Goal: Information Seeking & Learning: Learn about a topic

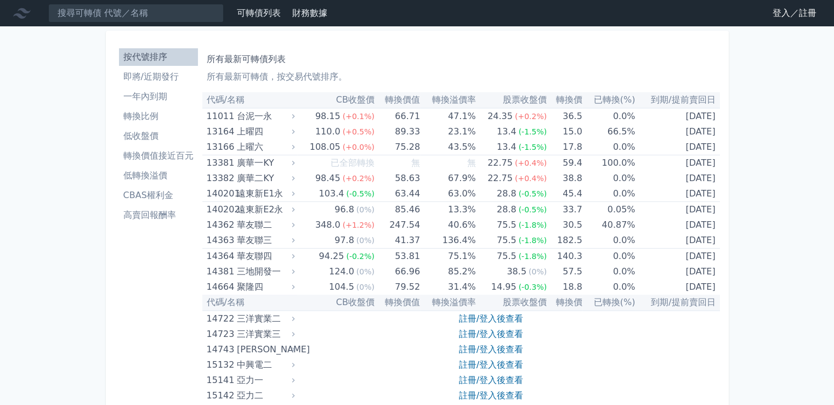
click at [789, 9] on link "登入／註冊" at bounding box center [794, 13] width 61 height 18
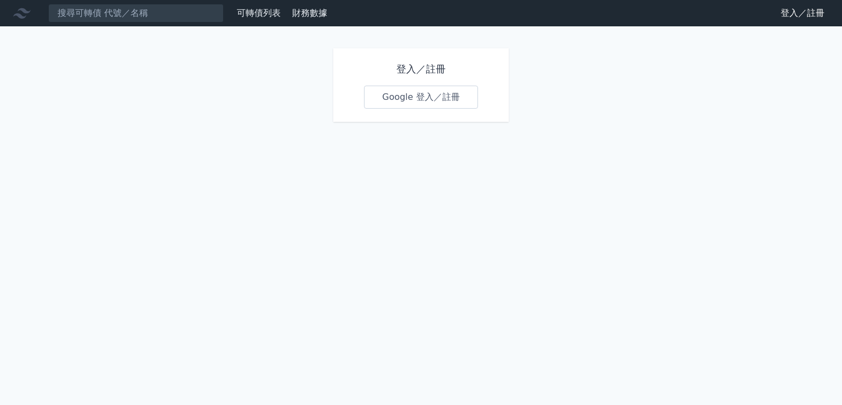
click at [442, 104] on link "Google 登入／註冊" at bounding box center [421, 97] width 114 height 23
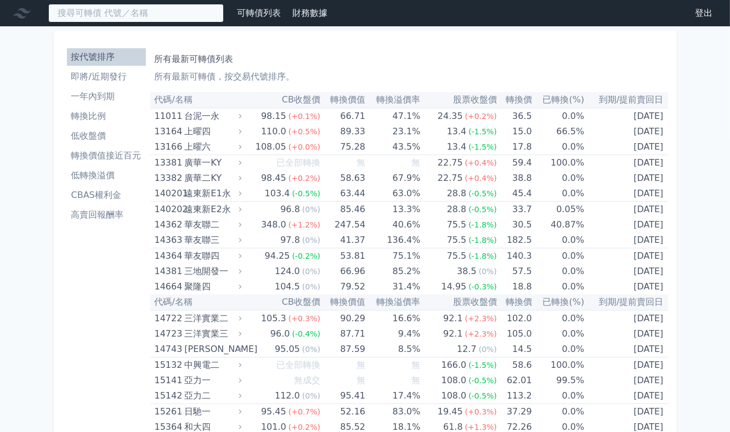
click at [148, 7] on input at bounding box center [135, 13] width 175 height 19
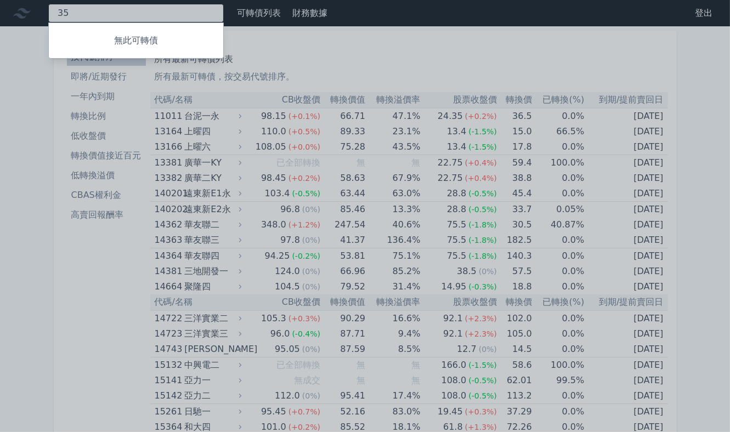
type input "3"
type input "6"
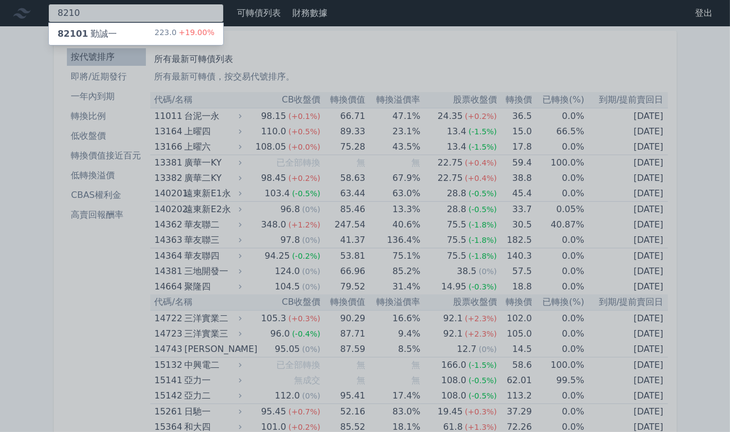
type input "8210"
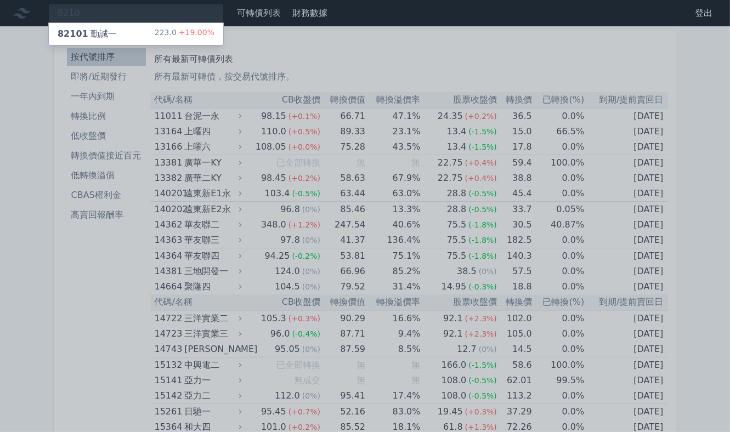
click at [81, 37] on span "82101" at bounding box center [73, 34] width 31 height 10
click at [132, 32] on div "82101 勤誠一 223.0 +19.00%" at bounding box center [136, 34] width 174 height 22
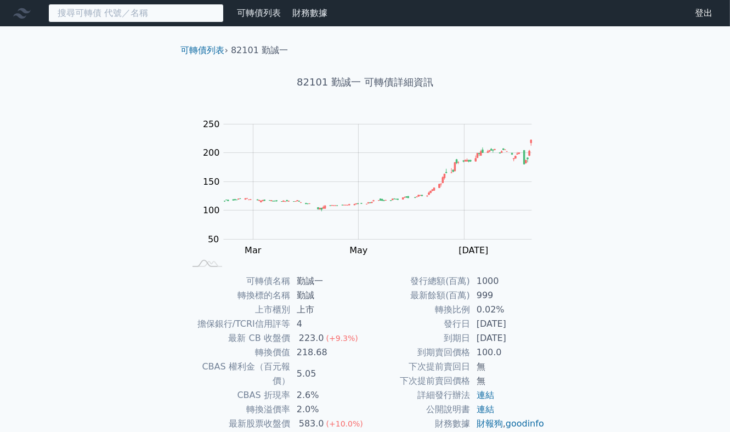
click at [153, 19] on input at bounding box center [135, 13] width 175 height 19
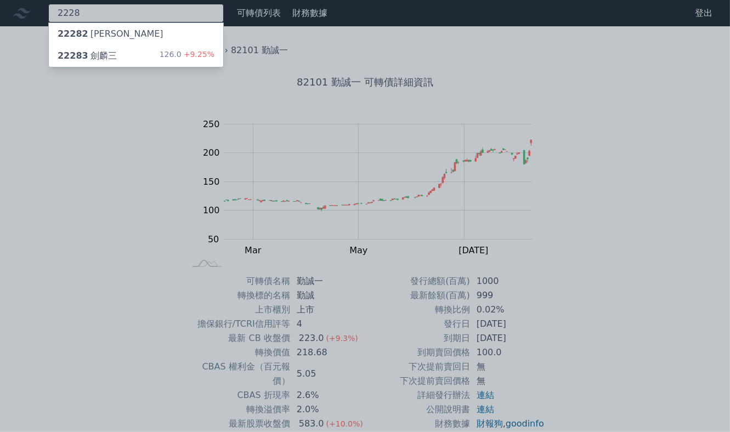
type input "2228"
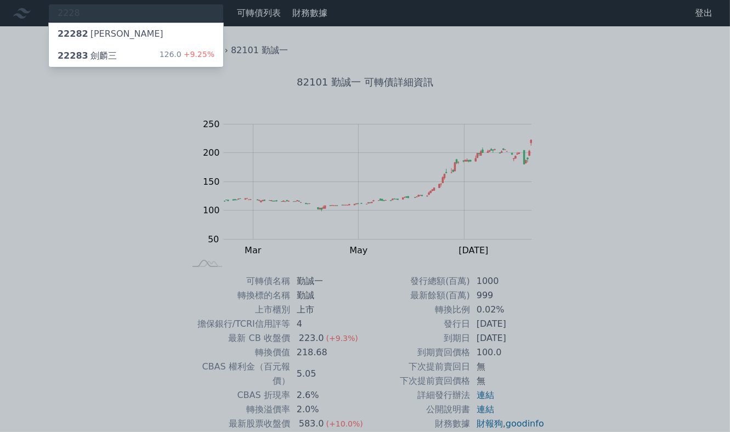
click at [125, 51] on div "22283 劍麟三 126.0 +9.25%" at bounding box center [136, 56] width 174 height 22
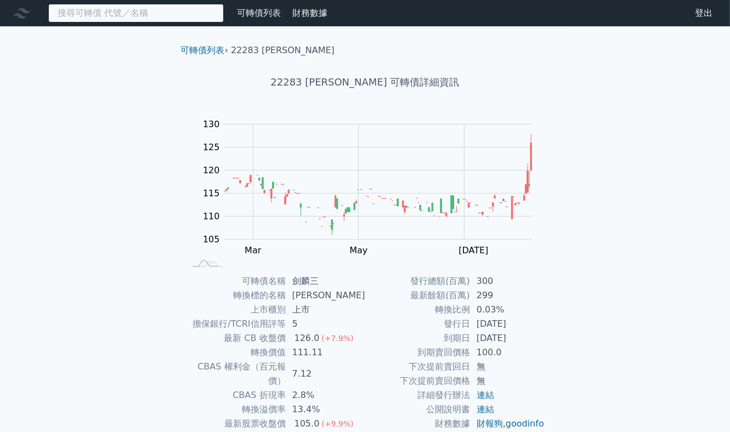
click at [110, 13] on input at bounding box center [135, 13] width 175 height 19
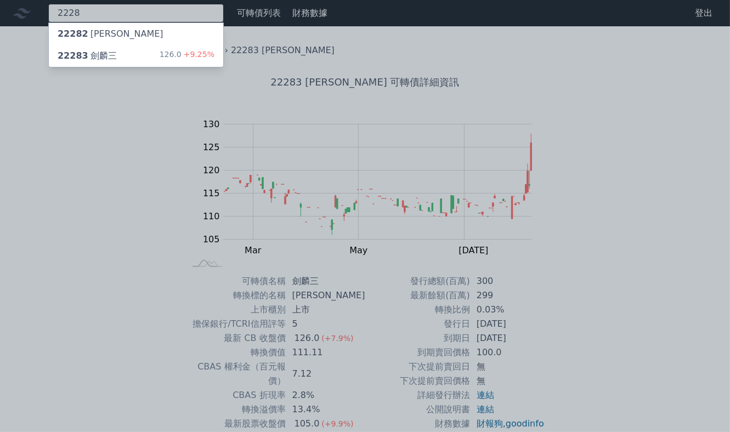
type input "2228"
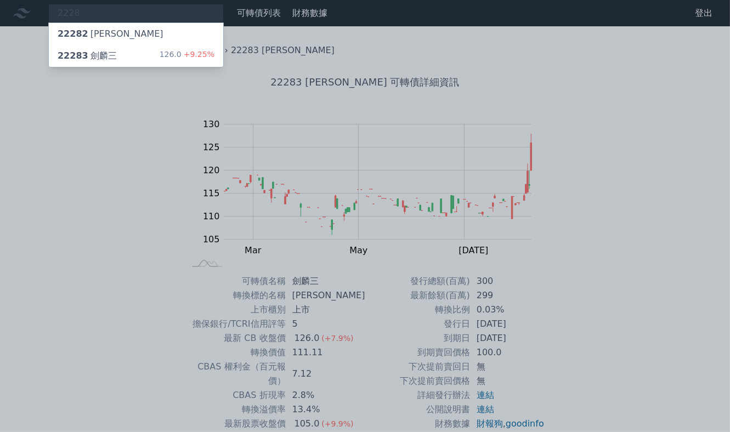
click at [133, 27] on div "22282 劍麟二" at bounding box center [136, 34] width 174 height 22
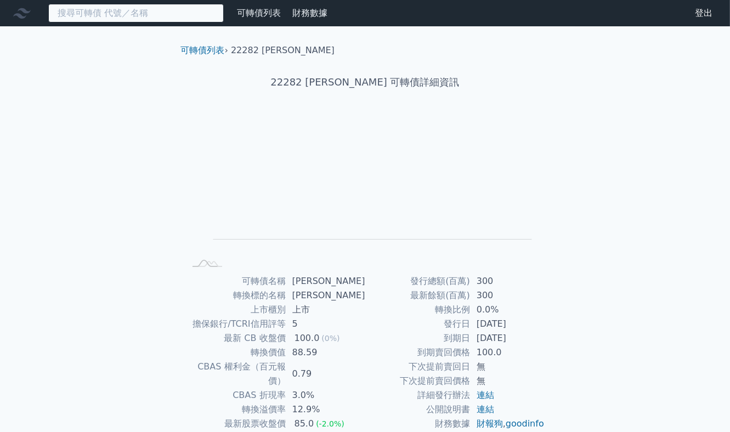
click at [123, 15] on input at bounding box center [135, 13] width 175 height 19
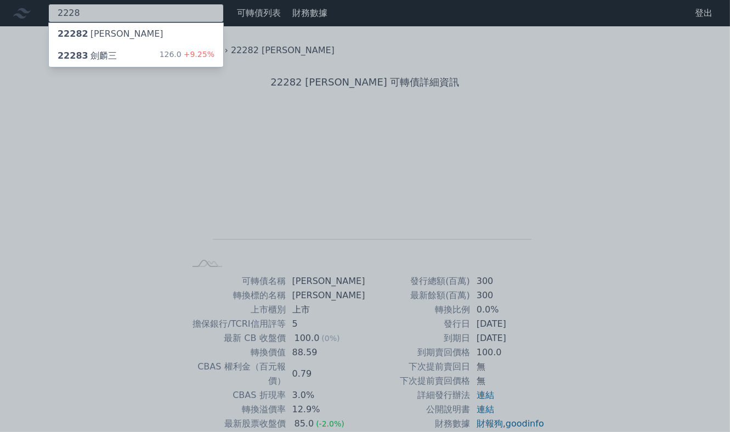
type input "2228"
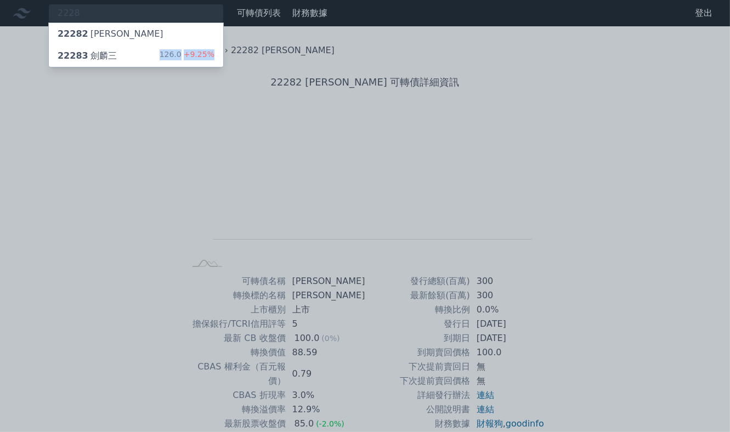
drag, startPoint x: 114, startPoint y: 51, endPoint x: 107, endPoint y: 48, distance: 7.4
click at [109, 22] on div "2228 22282 劍麟二 22283 劍麟三 126.0 +9.25%" at bounding box center [135, 13] width 175 height 19
click at [107, 48] on div "22283 劍麟三 126.0 +9.25%" at bounding box center [136, 56] width 174 height 22
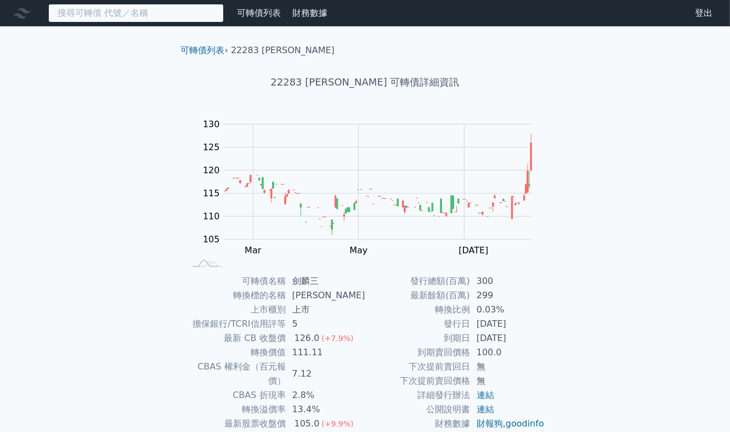
click at [175, 17] on input at bounding box center [135, 13] width 175 height 19
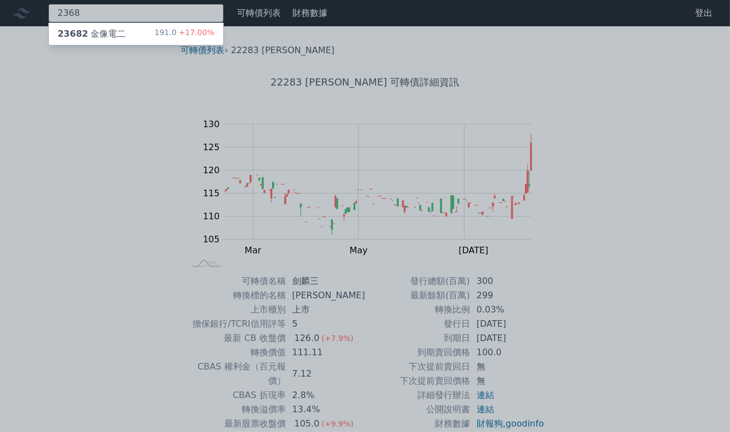
type input "2368"
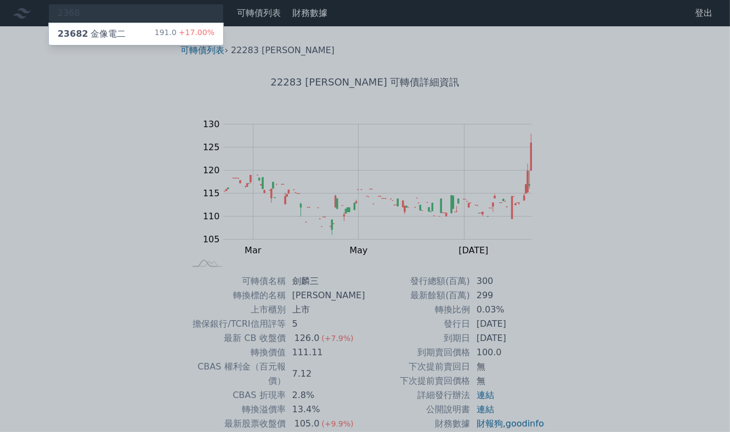
click at [158, 26] on div "23682 金像電二 191.0 +17.00%" at bounding box center [136, 34] width 174 height 22
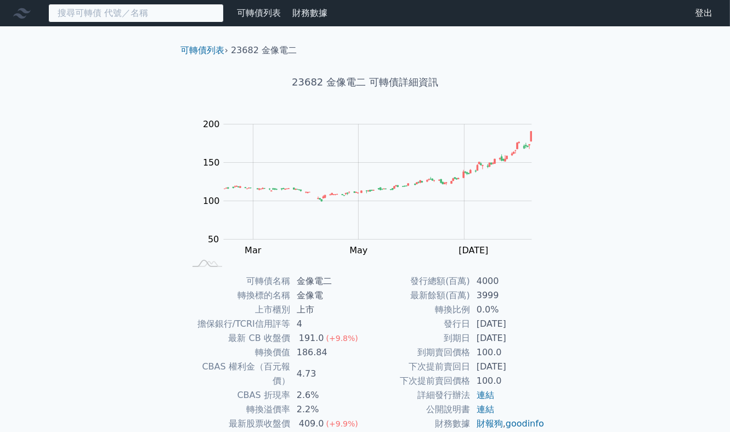
click at [112, 7] on input at bounding box center [135, 13] width 175 height 19
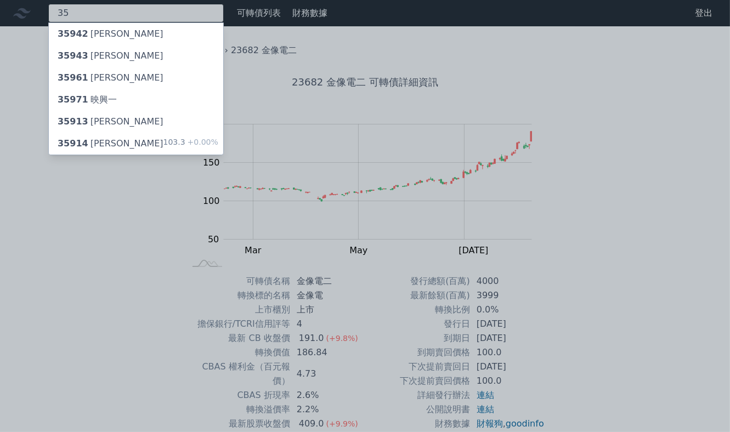
type input "3"
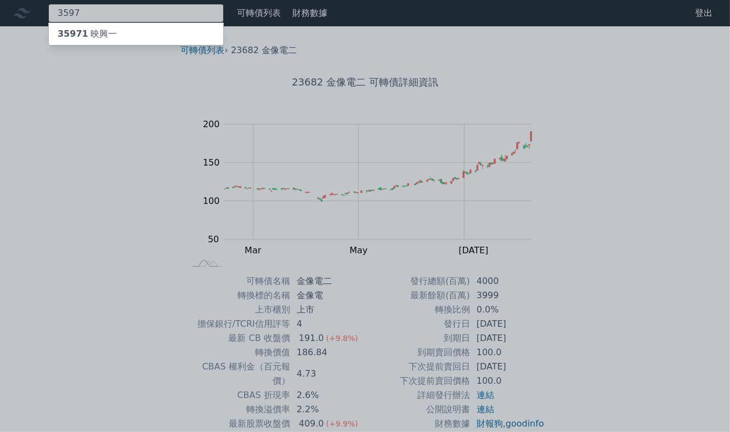
type input "3597"
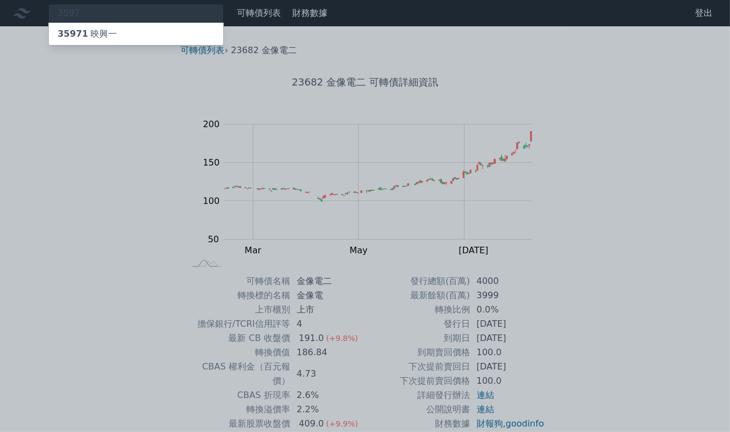
click at [115, 26] on div "35971 映興一" at bounding box center [136, 34] width 174 height 22
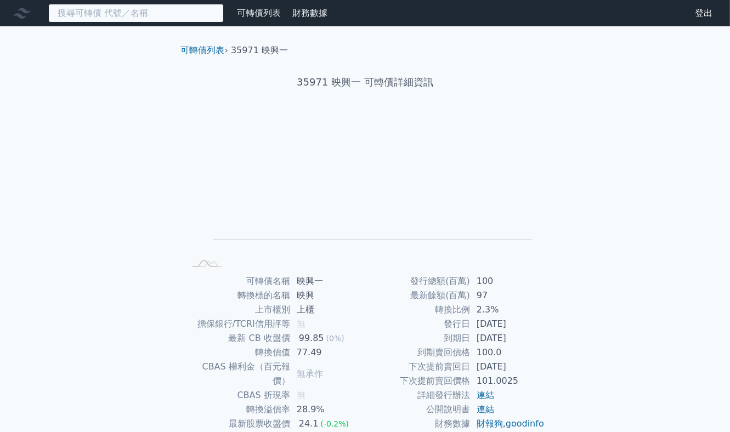
click at [120, 13] on input at bounding box center [135, 13] width 175 height 19
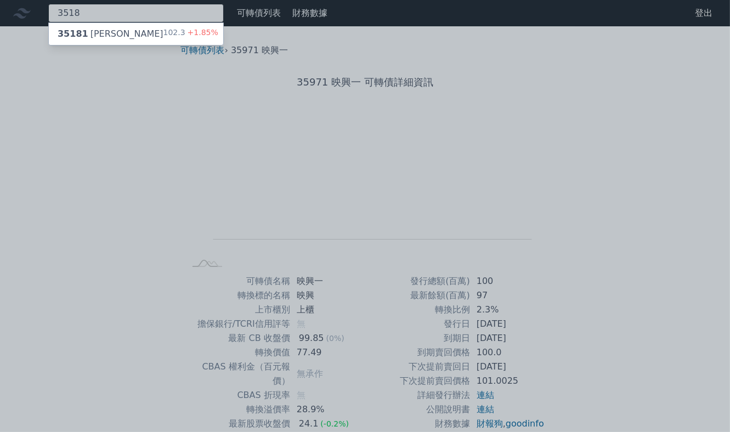
type input "3518"
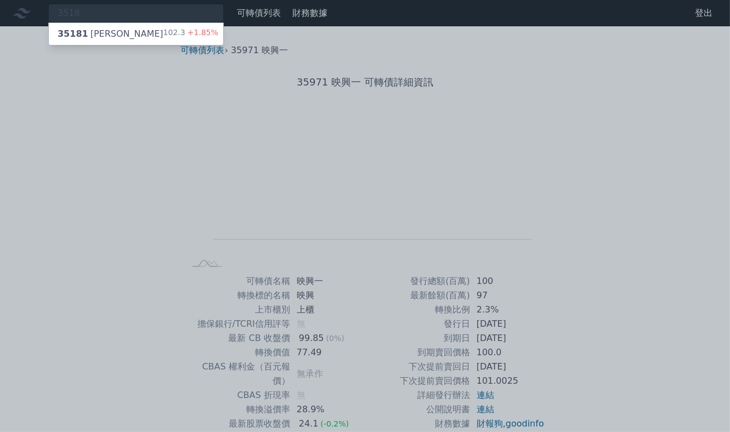
click at [109, 36] on div "35181 柏騰一" at bounding box center [111, 33] width 106 height 13
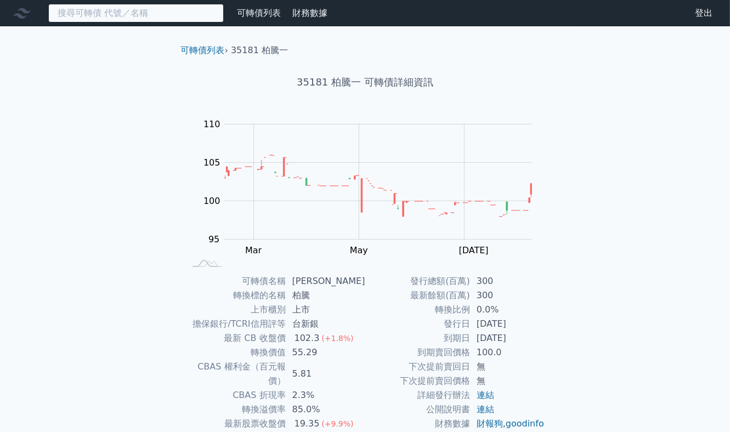
drag, startPoint x: 123, startPoint y: 6, endPoint x: 123, endPoint y: 16, distance: 9.9
click at [123, 16] on input at bounding box center [135, 13] width 175 height 19
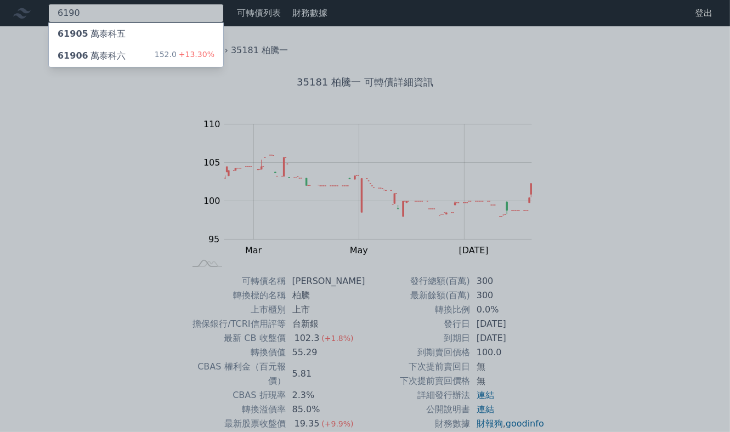
type input "6190"
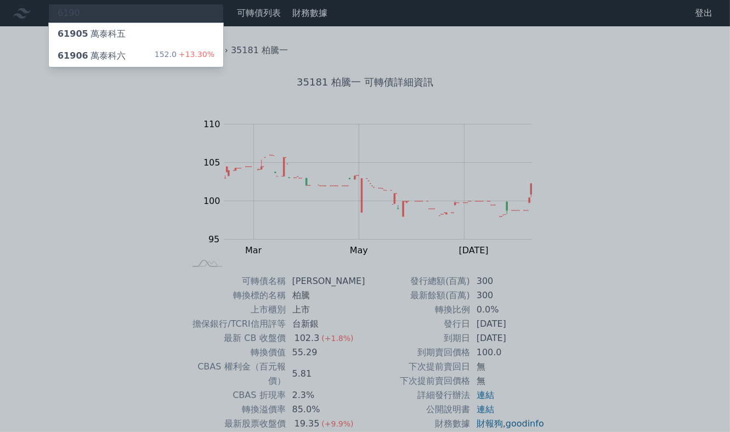
click at [113, 49] on div "61906 萬泰科六" at bounding box center [92, 55] width 68 height 13
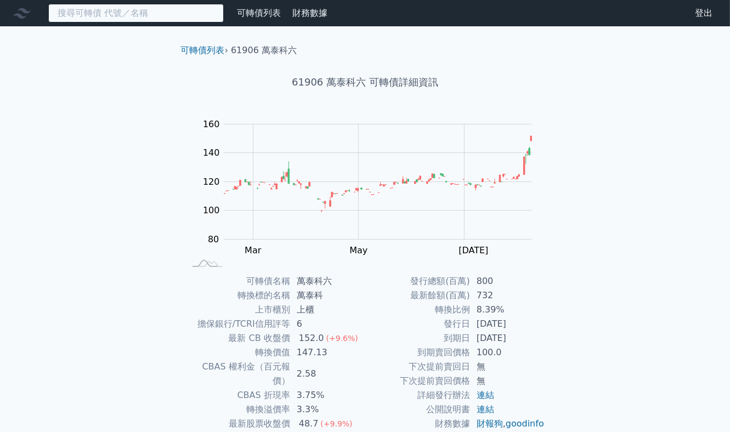
click at [134, 18] on input at bounding box center [135, 13] width 175 height 19
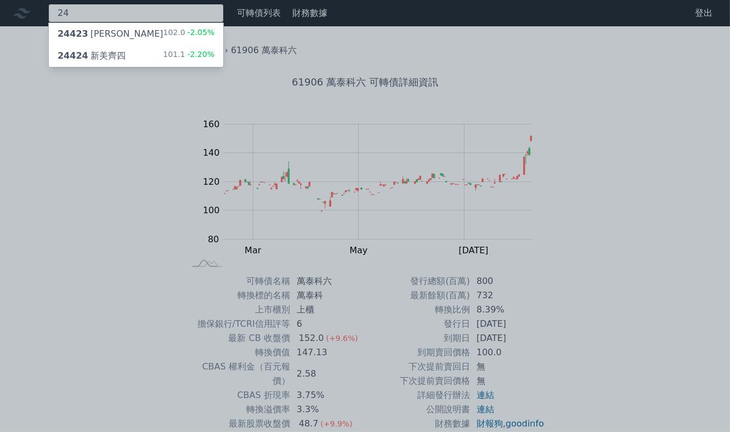
type input "2"
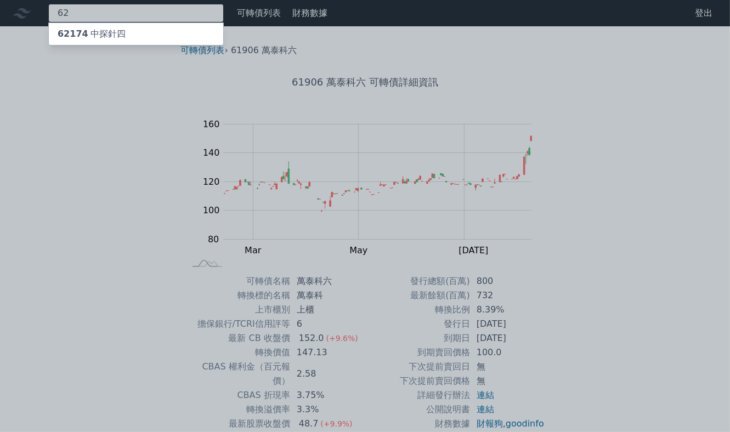
type input "6"
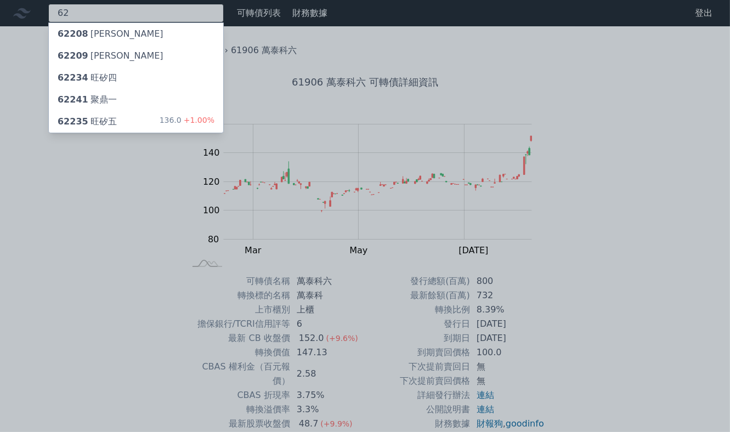
type input "6"
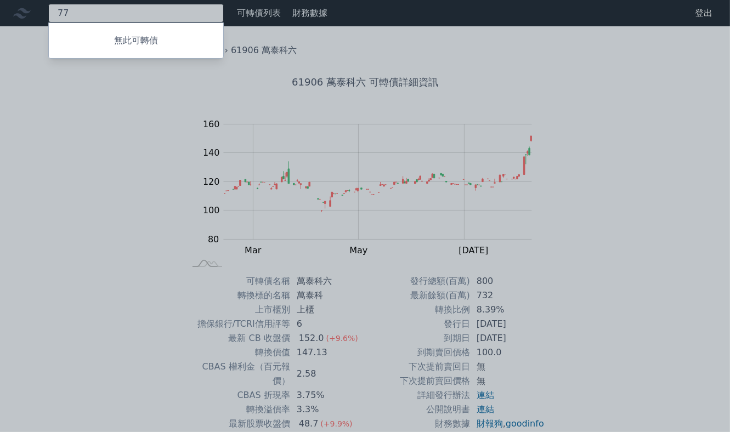
type input "7"
type input "5"
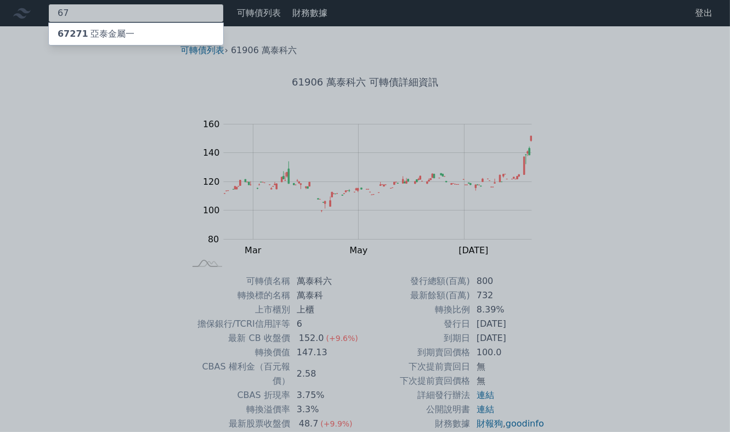
type input "6"
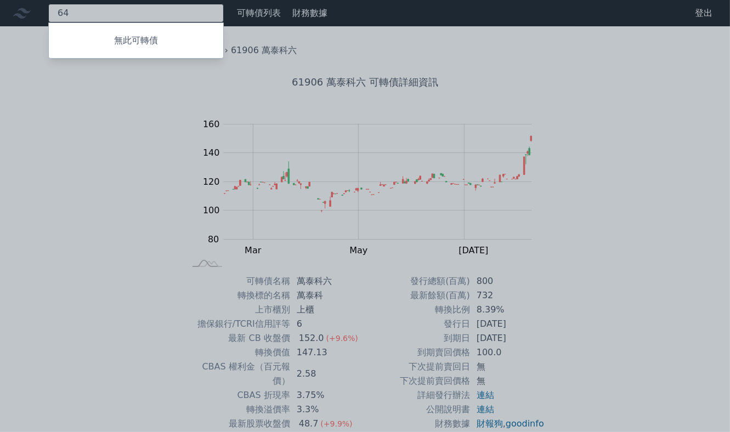
type input "6"
type input "3"
type input "8"
type input "5351"
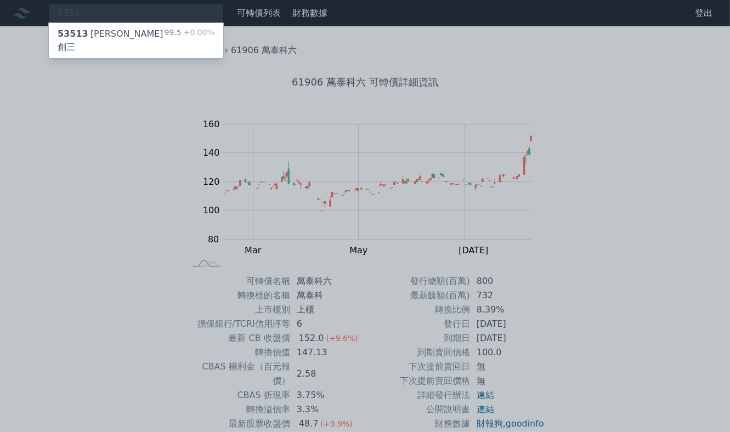
click at [101, 28] on div "53513 鈺創三" at bounding box center [111, 40] width 107 height 26
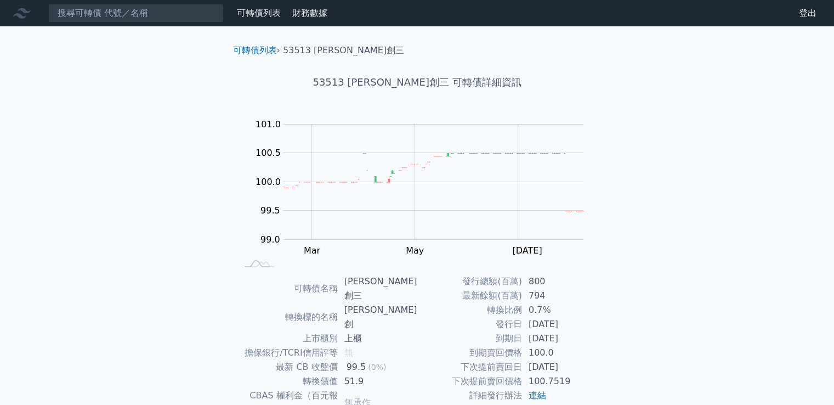
click at [266, 15] on link "可轉債列表" at bounding box center [259, 13] width 44 height 10
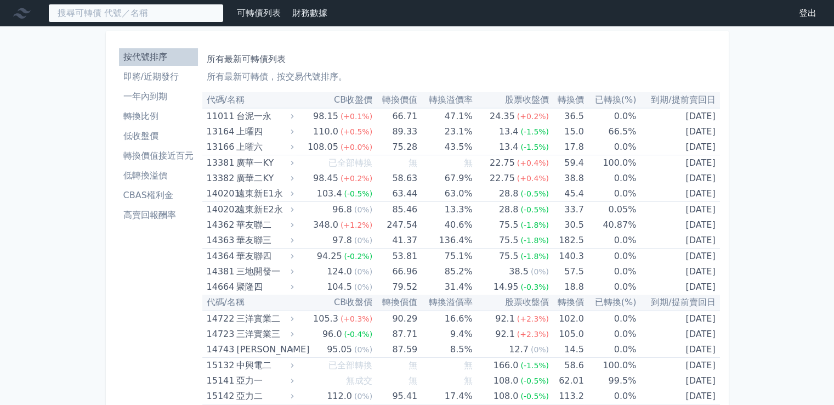
click at [164, 15] on input at bounding box center [135, 13] width 175 height 19
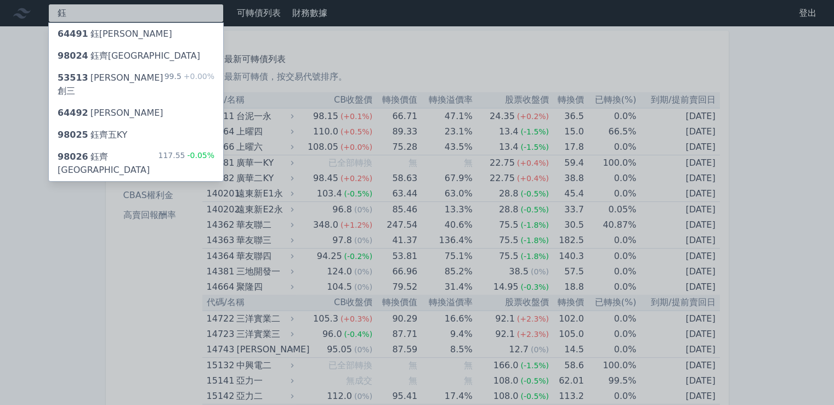
type input "鈺"
click at [123, 146] on div "98026 鈺齊六KY 117.55 -0.05%" at bounding box center [136, 163] width 174 height 35
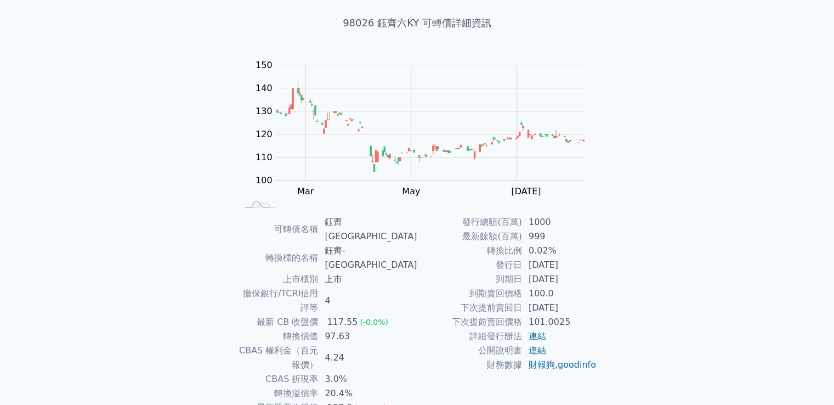
scroll to position [103, 0]
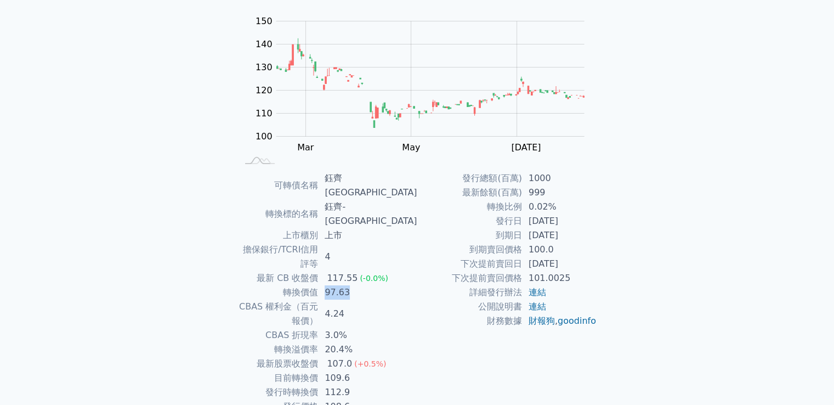
drag, startPoint x: 349, startPoint y: 250, endPoint x: 386, endPoint y: 253, distance: 37.3
click at [386, 285] on td "97.63" at bounding box center [367, 292] width 99 height 14
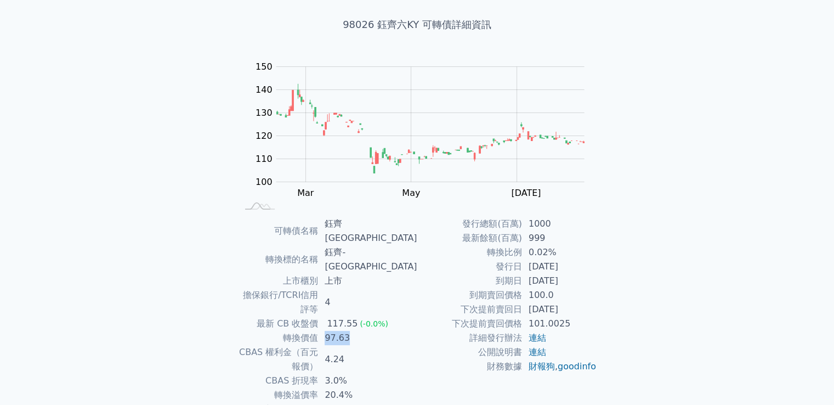
scroll to position [0, 0]
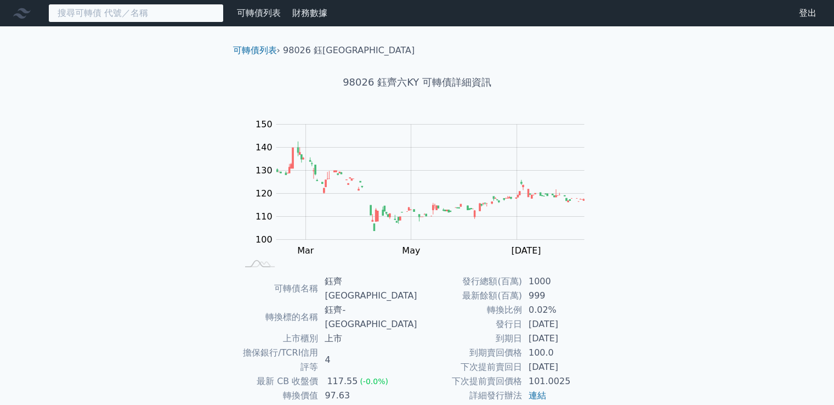
click at [179, 13] on input at bounding box center [135, 13] width 175 height 19
type input "智"
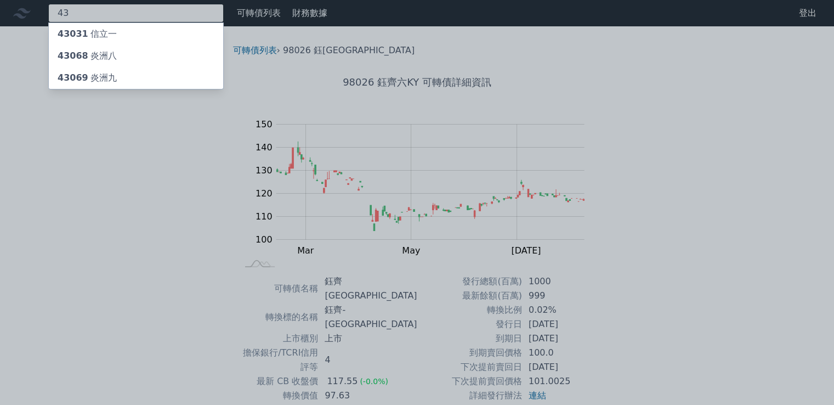
type input "4"
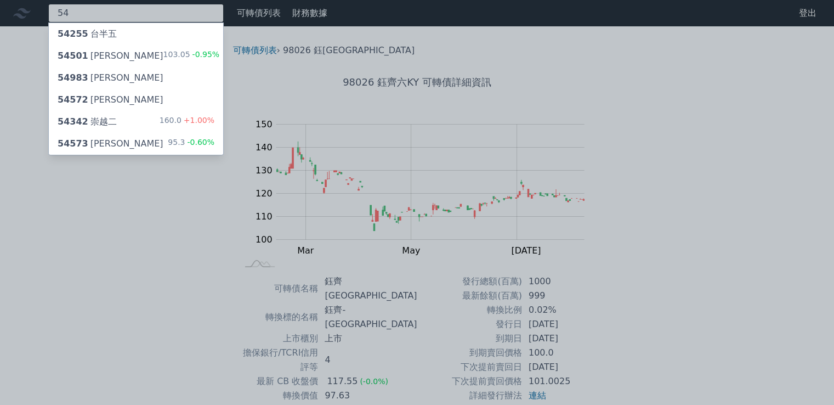
type input "5"
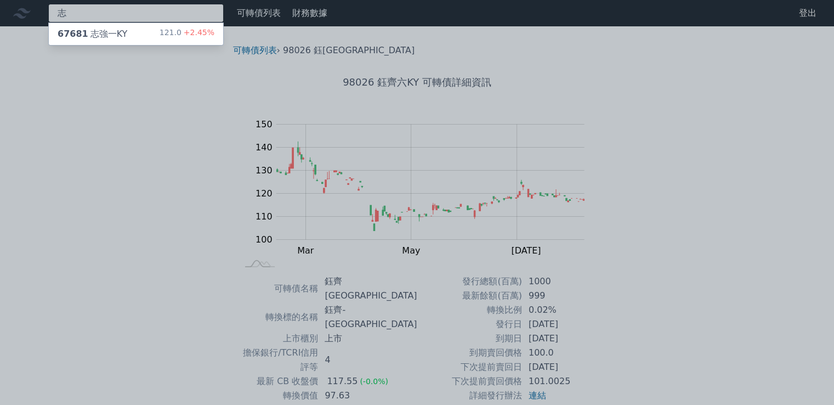
type input "志"
click at [139, 30] on div "志 67681 志強一KY 121.0 +2.45% 可轉債列表 財務數據 可轉債列表 財務數據 登出 登出 可轉債列表 › 98026 鈺齊六KY 9802…" at bounding box center [417, 282] width 834 height 565
click at [138, 30] on div "67681 志強一KY 121.0 +2.45%" at bounding box center [136, 34] width 174 height 22
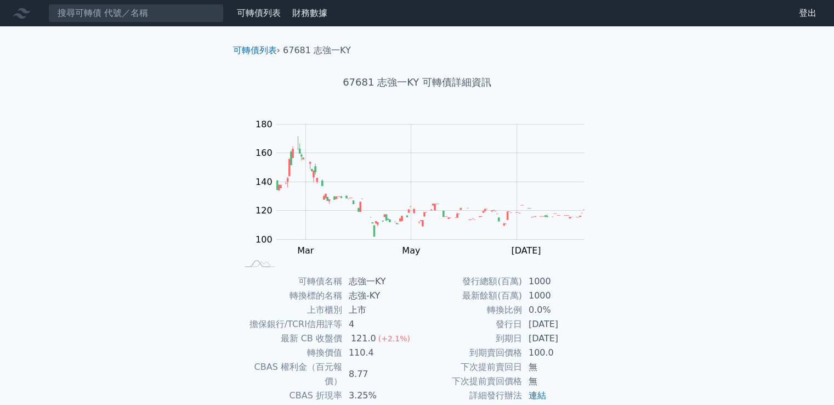
click at [123, 22] on nav "可轉債列表 財務數據 可轉債列表 財務數據 登出 登出" at bounding box center [417, 13] width 834 height 26
click at [178, 12] on input at bounding box center [135, 13] width 175 height 19
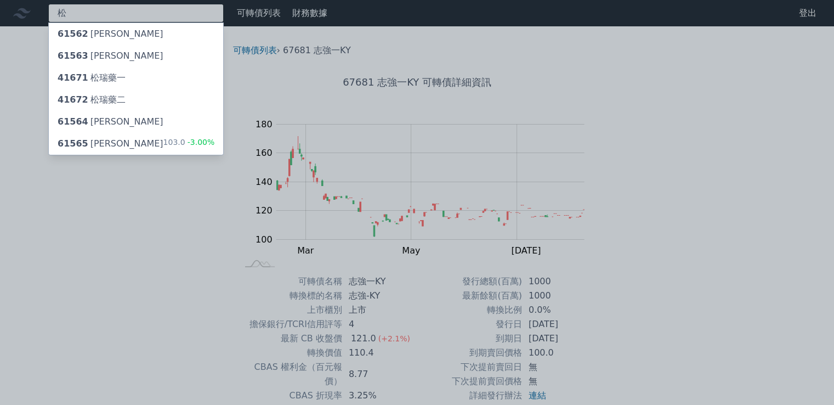
type input "松"
click at [117, 57] on div "61563 松上三" at bounding box center [136, 56] width 174 height 22
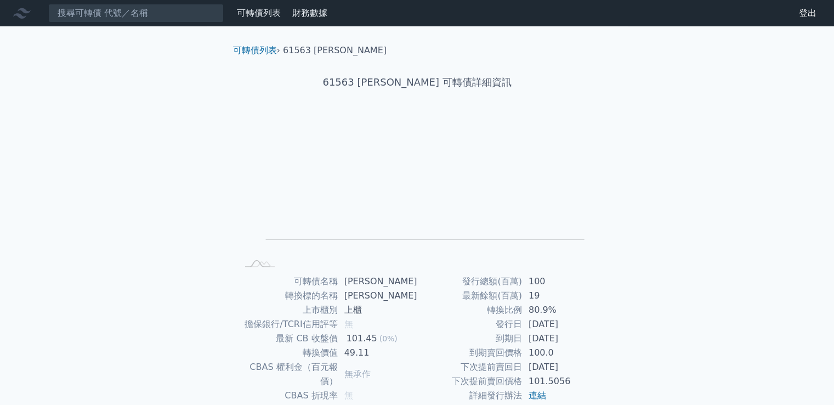
drag, startPoint x: 128, startPoint y: 25, endPoint x: 133, endPoint y: 9, distance: 16.3
click at [128, 25] on nav "可轉債列表 財務數據 可轉債列表 財務數據 登出 登出" at bounding box center [417, 13] width 834 height 26
click at [133, 9] on input at bounding box center [135, 13] width 175 height 19
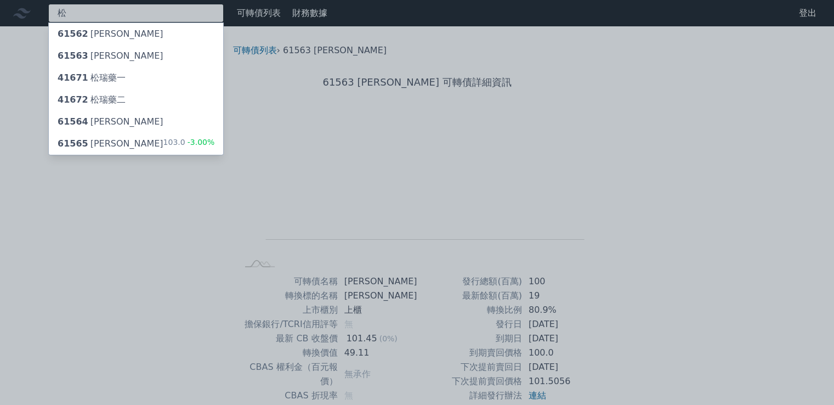
type input "松"
click at [116, 36] on div "61562 松上二" at bounding box center [136, 34] width 174 height 22
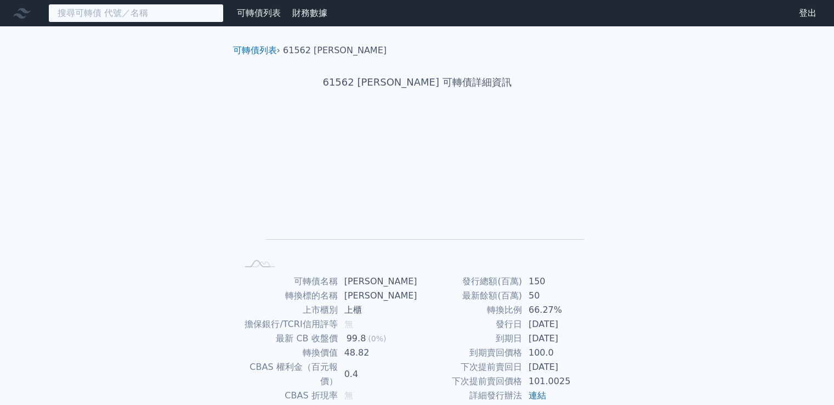
click at [128, 14] on input at bounding box center [135, 13] width 175 height 19
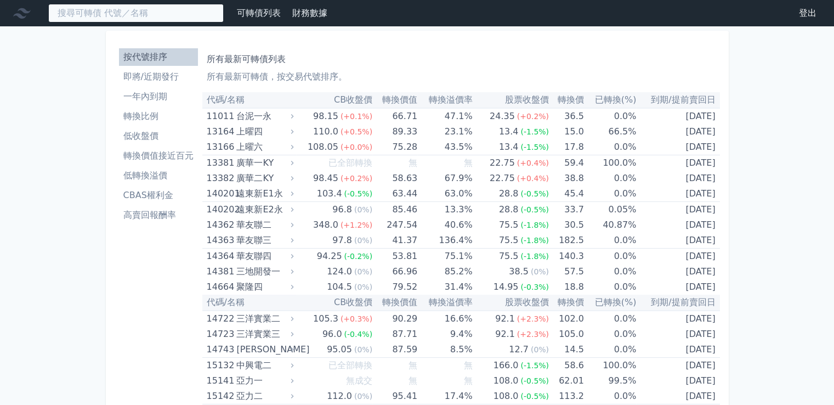
click at [196, 10] on input at bounding box center [135, 13] width 175 height 19
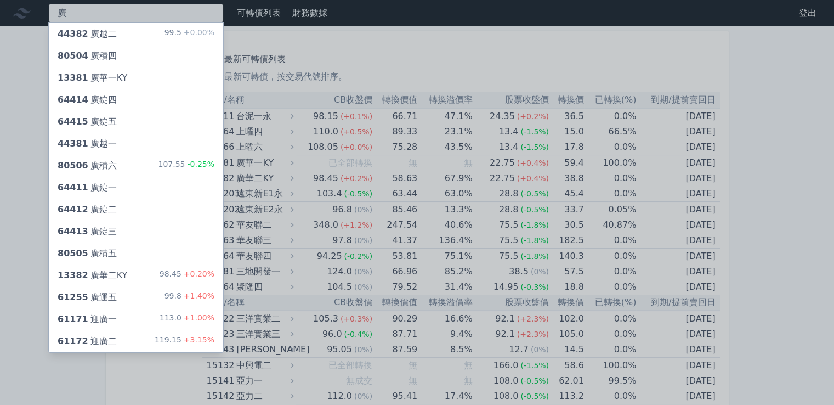
type input "廣"
click at [96, 297] on div "61255 廣運五" at bounding box center [87, 297] width 59 height 13
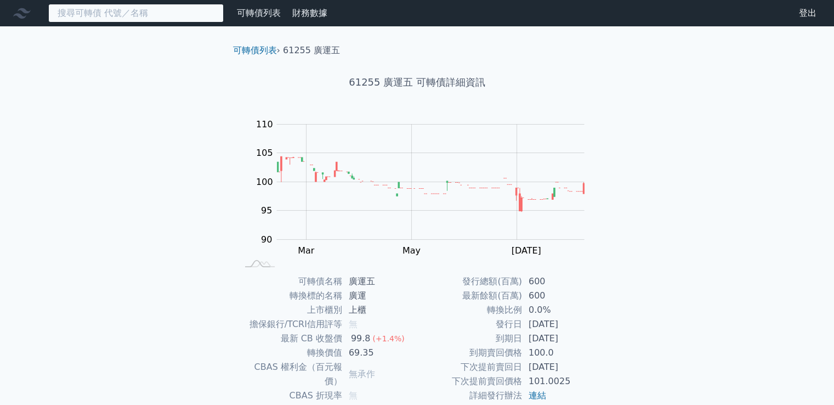
click at [209, 18] on input at bounding box center [135, 13] width 175 height 19
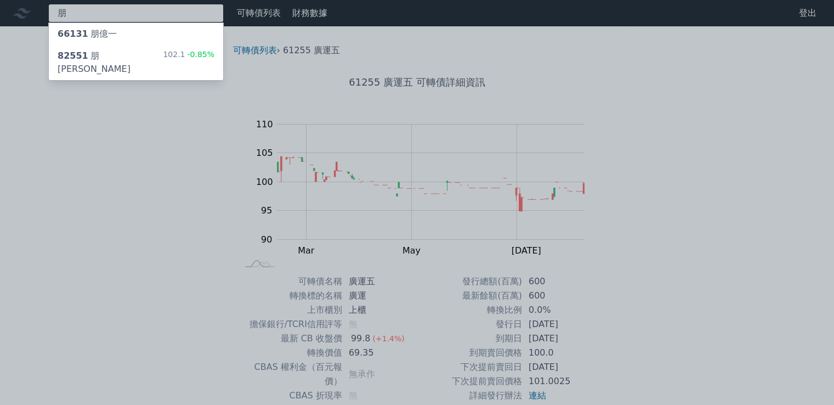
type input "朋"
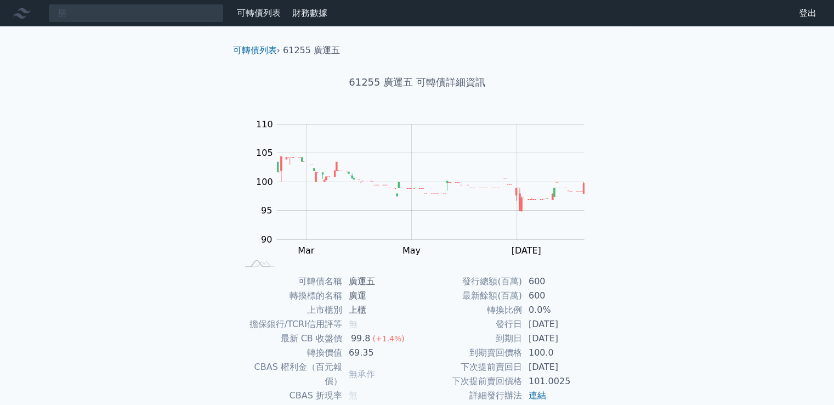
click at [180, 53] on div "朋 可轉債列表 財務數據 可轉債列表 財務數據 登出 登出 可轉債列表 › 61255 廣運五 61255 廣運五 可轉債詳細資訊 Zoom Out 104 …" at bounding box center [417, 261] width 834 height 522
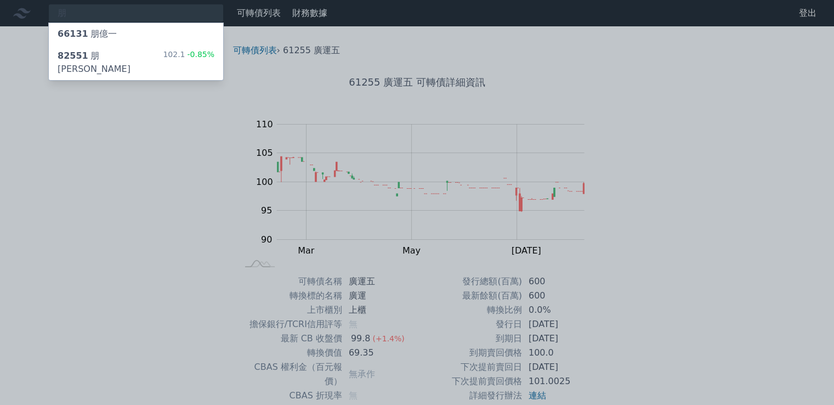
click at [110, 51] on div "82551 朋程一" at bounding box center [110, 62] width 105 height 26
